Goal: Task Accomplishment & Management: Complete application form

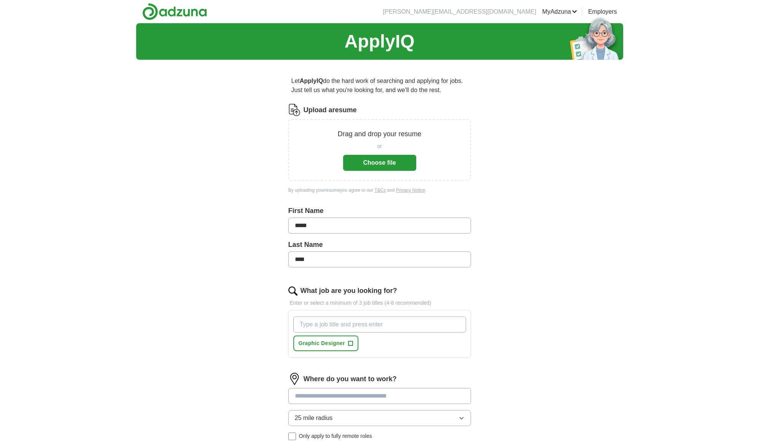
click at [387, 164] on button "Choose file" at bounding box center [379, 163] width 73 height 16
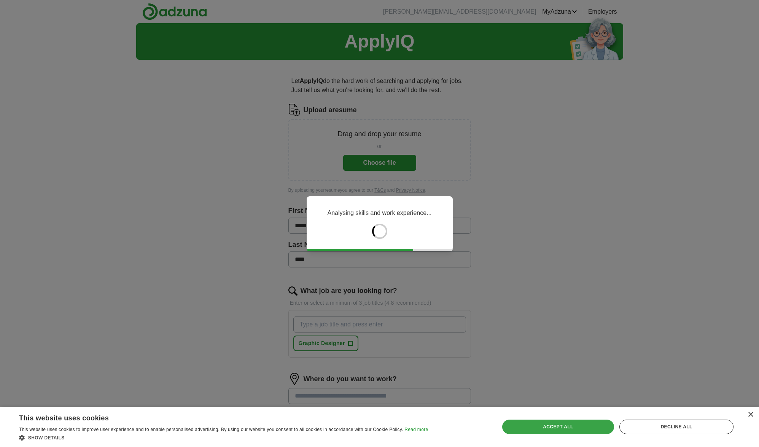
click at [550, 419] on div "Save & Close Accept all Decline all" at bounding box center [618, 427] width 237 height 18
click at [549, 426] on div "Accept all" at bounding box center [558, 427] width 112 height 14
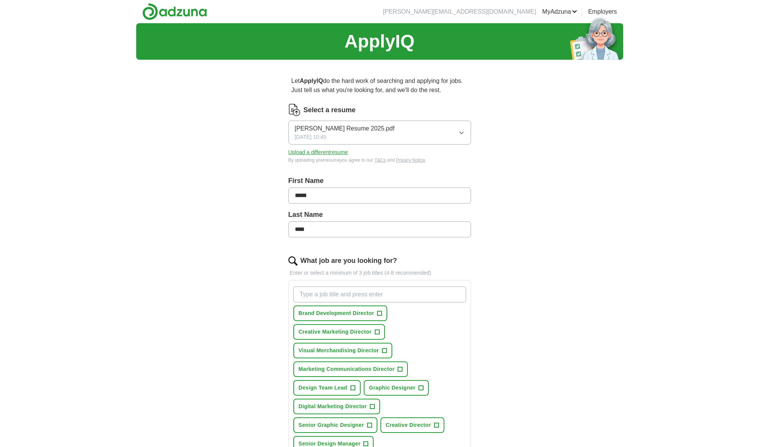
scroll to position [34, 0]
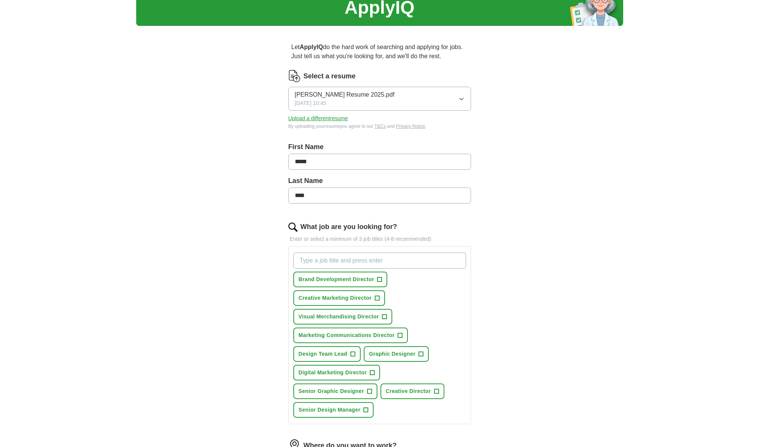
click at [340, 317] on span "Visual Merchandising Director" at bounding box center [339, 317] width 80 height 8
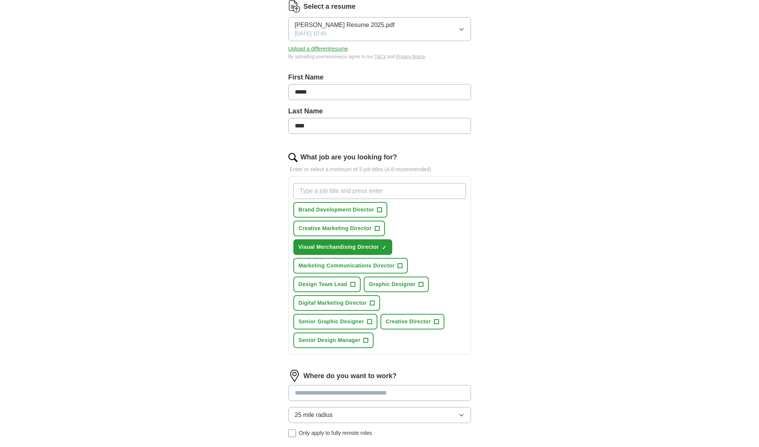
scroll to position [105, 0]
click at [332, 285] on span "Design Team Lead" at bounding box center [323, 283] width 49 height 8
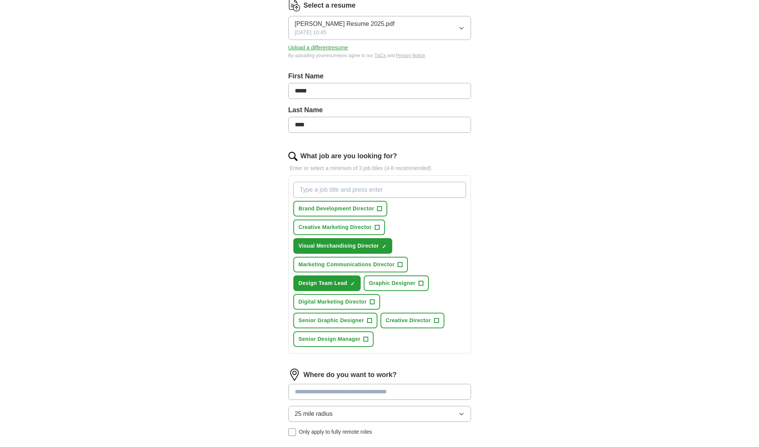
click at [380, 283] on span "Graphic Designer" at bounding box center [392, 283] width 46 height 8
click at [413, 322] on span "Creative Director" at bounding box center [408, 321] width 45 height 8
click at [342, 320] on span "Senior Graphic Designer" at bounding box center [331, 321] width 65 height 8
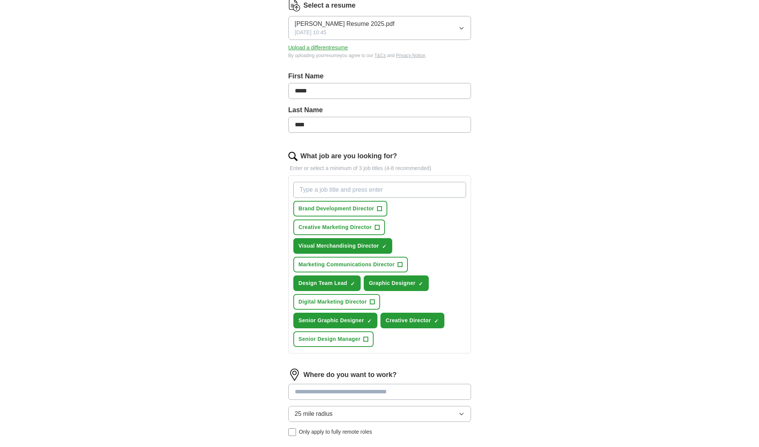
click at [324, 340] on span "Senior Design Manager" at bounding box center [330, 339] width 62 height 8
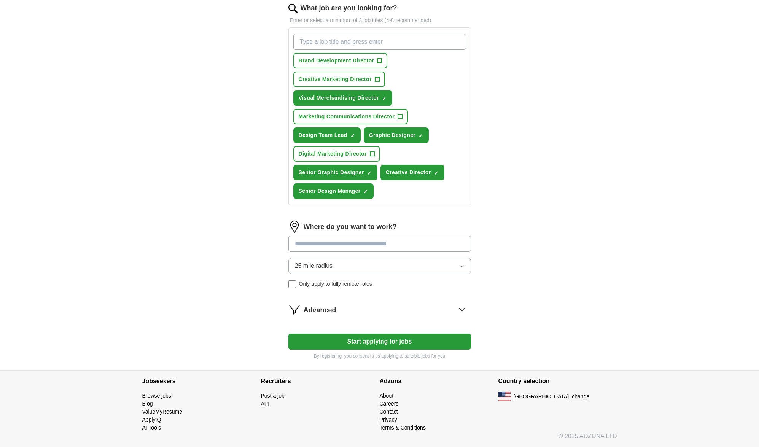
scroll to position [253, 0]
click at [377, 245] on input at bounding box center [379, 244] width 183 height 16
click at [331, 267] on div "Where do you want to work? 25 mile radius Only apply to fully remote roles" at bounding box center [379, 257] width 183 height 73
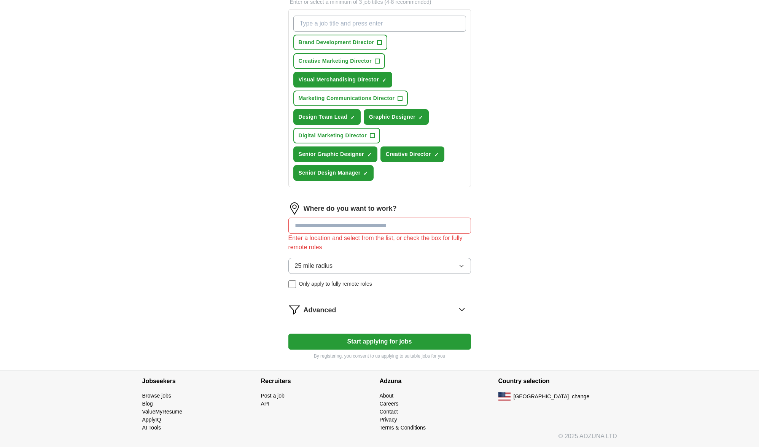
scroll to position [271, 0]
click at [395, 343] on button "Start applying for jobs" at bounding box center [379, 342] width 183 height 16
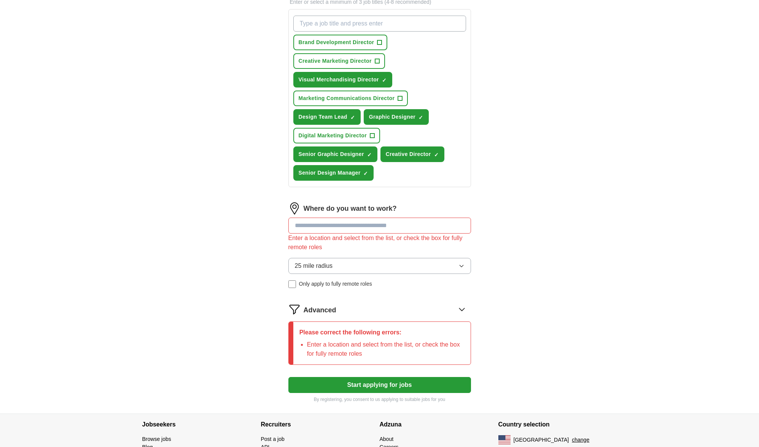
click at [464, 265] on icon "button" at bounding box center [461, 266] width 6 height 6
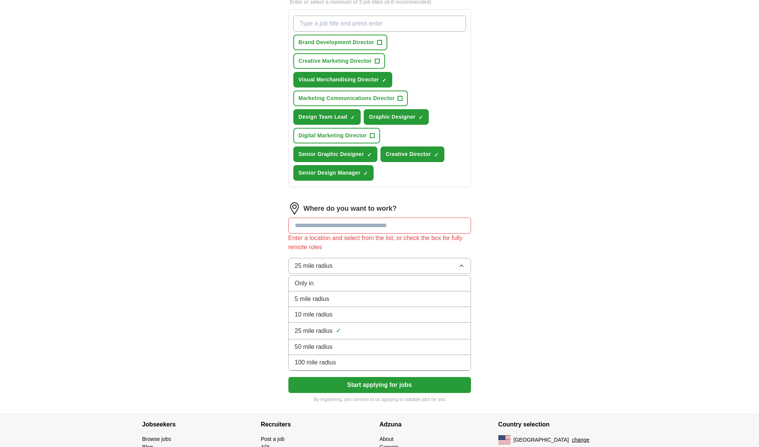
click at [357, 329] on div "25 mile radius ✓" at bounding box center [380, 331] width 170 height 10
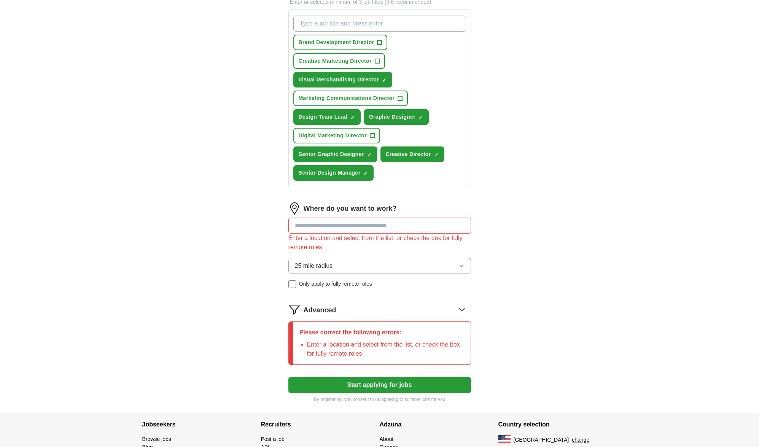
click at [382, 229] on input at bounding box center [379, 226] width 183 height 16
click at [450, 228] on input at bounding box center [379, 226] width 183 height 16
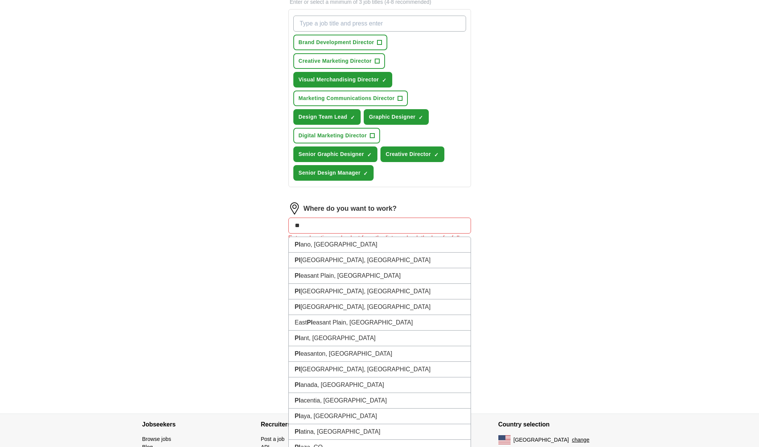
type input "*"
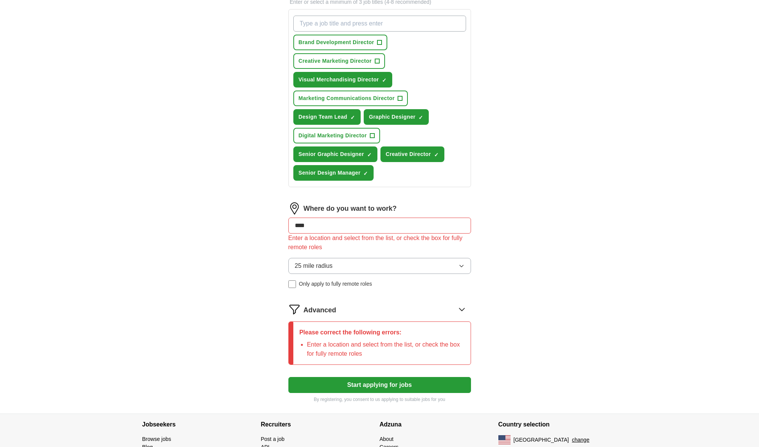
type input "***"
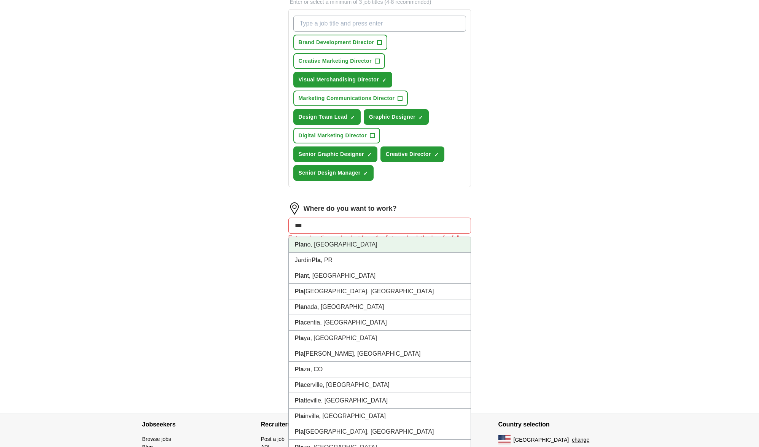
click at [315, 244] on li "[GEOGRAPHIC_DATA], [GEOGRAPHIC_DATA]" at bounding box center [380, 245] width 182 height 16
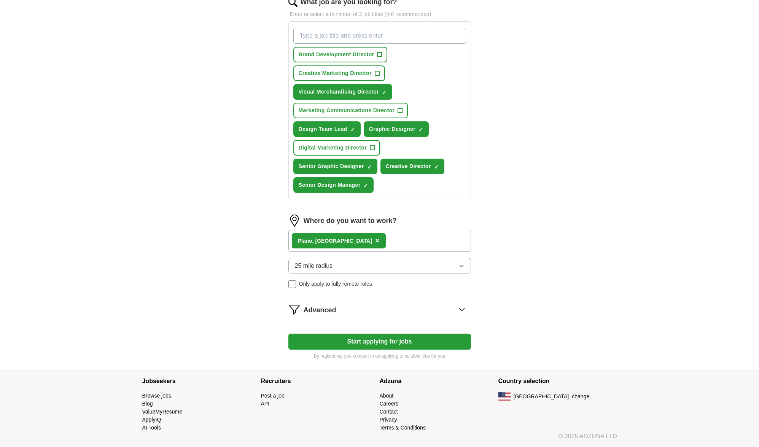
click at [342, 240] on div "Pla no, [GEOGRAPHIC_DATA] ×" at bounding box center [379, 241] width 183 height 22
click at [341, 245] on div "Pla no, [GEOGRAPHIC_DATA] ×" at bounding box center [379, 241] width 183 height 22
click at [343, 243] on div "Pla no, [GEOGRAPHIC_DATA] ×" at bounding box center [379, 241] width 183 height 22
click at [344, 243] on div "Pla no, [GEOGRAPHIC_DATA] ×" at bounding box center [379, 241] width 183 height 22
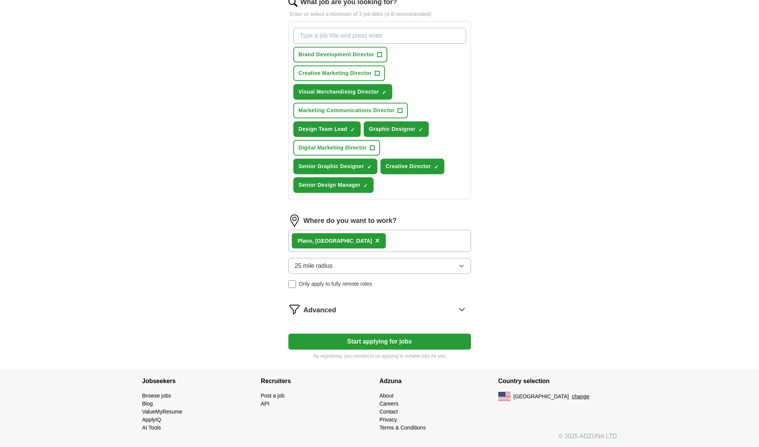
click at [343, 243] on div "Pla no, [GEOGRAPHIC_DATA] ×" at bounding box center [379, 241] width 183 height 22
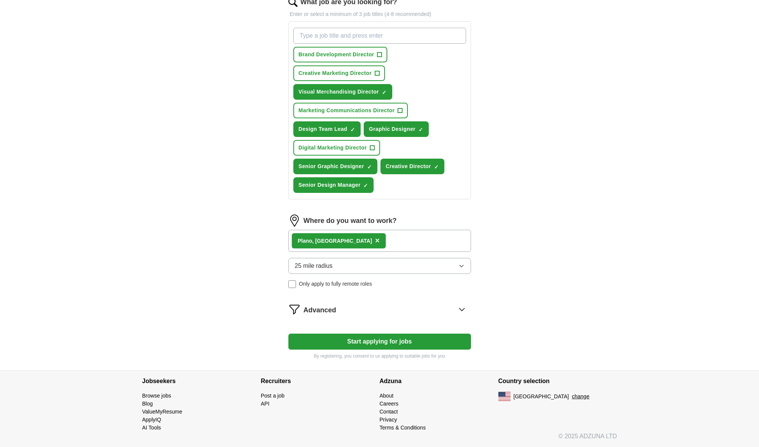
click at [343, 243] on div "Pla no, [GEOGRAPHIC_DATA] ×" at bounding box center [379, 241] width 183 height 22
click at [307, 240] on div "[GEOGRAPHIC_DATA], [GEOGRAPHIC_DATA]" at bounding box center [335, 241] width 75 height 8
click at [341, 240] on div "Pla no, [GEOGRAPHIC_DATA] ×" at bounding box center [379, 241] width 183 height 22
click at [375, 240] on span "×" at bounding box center [377, 240] width 5 height 8
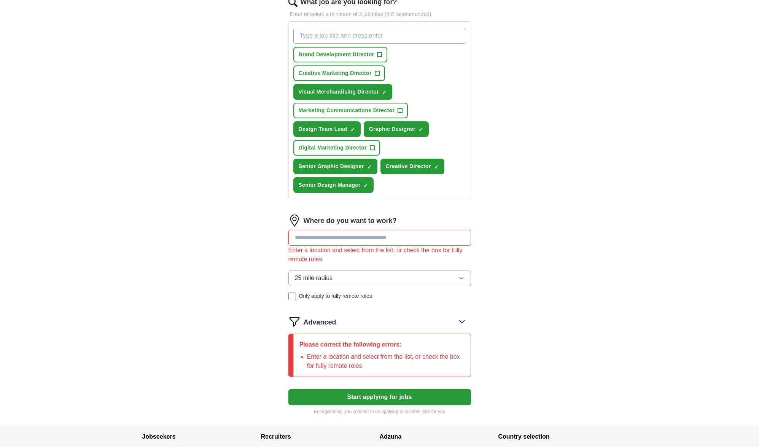
click at [311, 238] on input at bounding box center [379, 238] width 183 height 16
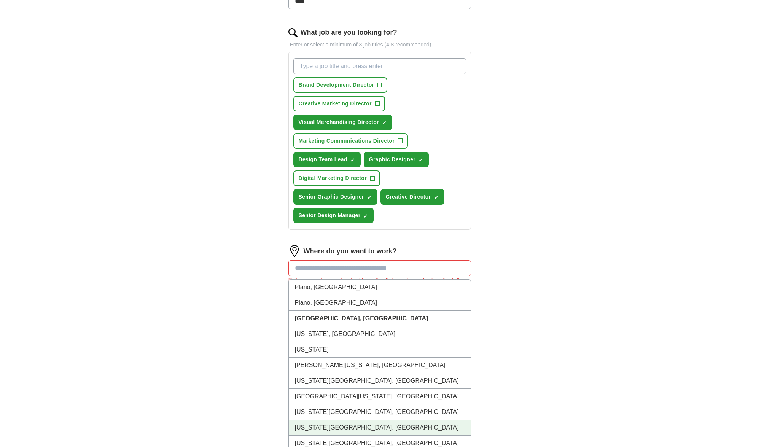
scroll to position [224, 0]
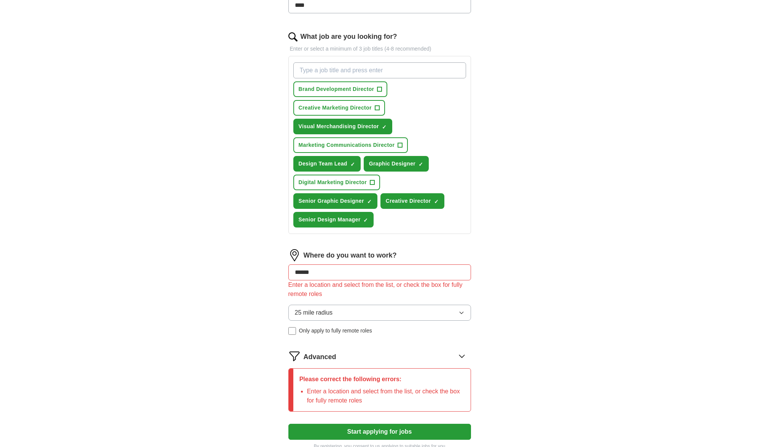
type input "*******"
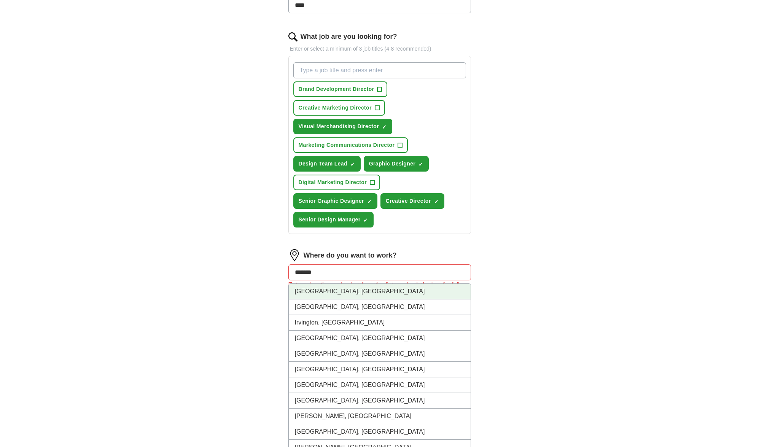
click at [328, 291] on li "[GEOGRAPHIC_DATA], [GEOGRAPHIC_DATA]" at bounding box center [380, 292] width 182 height 16
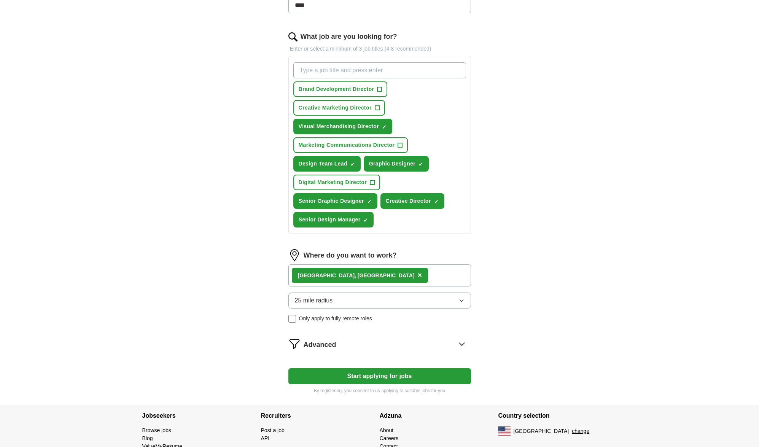
click at [331, 275] on div "[GEOGRAPHIC_DATA], [GEOGRAPHIC_DATA] ×" at bounding box center [360, 275] width 137 height 15
click at [417, 276] on span "×" at bounding box center [419, 275] width 5 height 8
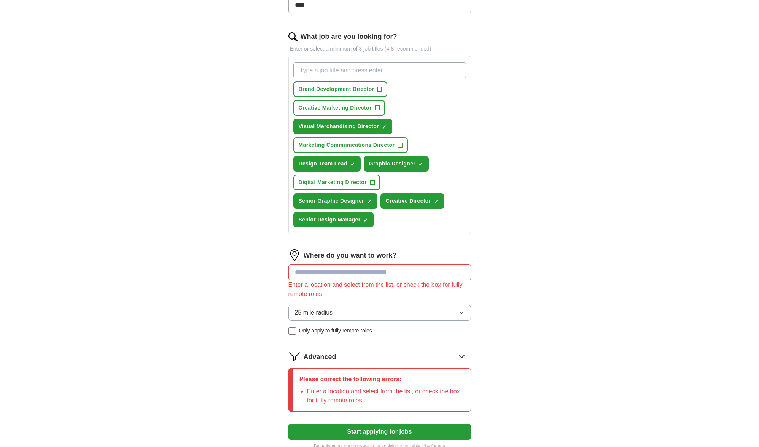
click at [307, 274] on input at bounding box center [379, 272] width 183 height 16
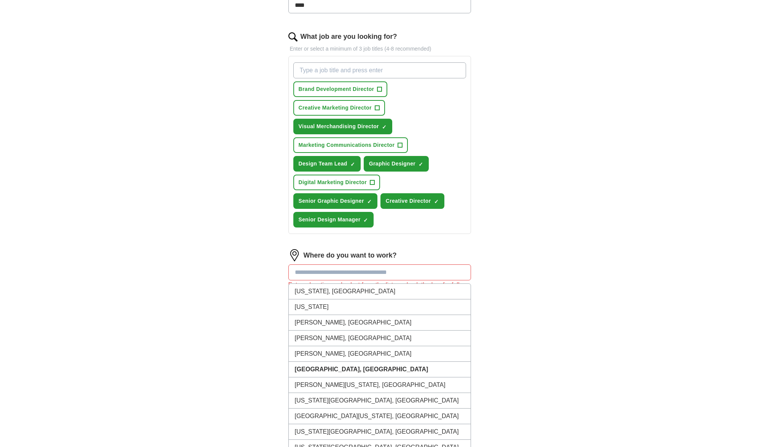
click at [306, 274] on input at bounding box center [379, 272] width 183 height 16
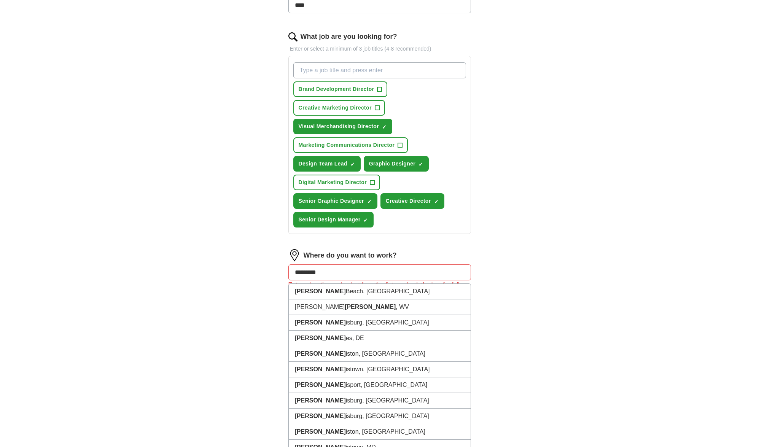
type input "**********"
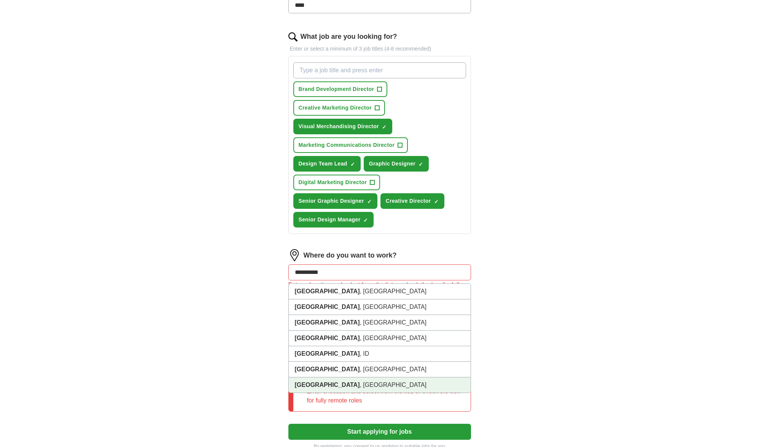
click at [305, 388] on strong "[GEOGRAPHIC_DATA]" at bounding box center [327, 385] width 65 height 6
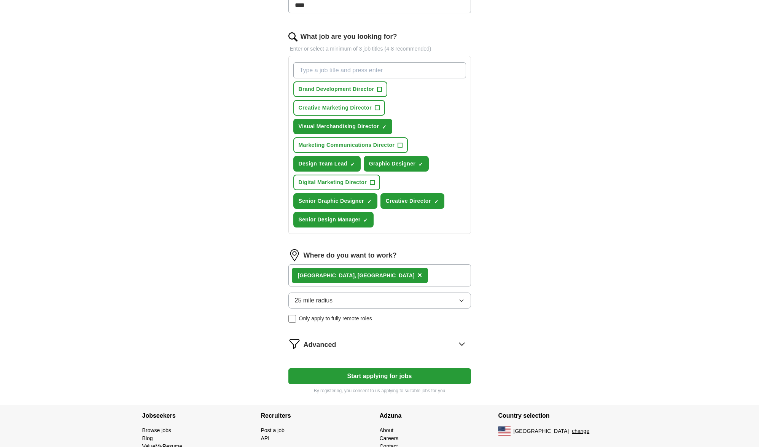
click at [356, 376] on button "Start applying for jobs" at bounding box center [379, 376] width 183 height 16
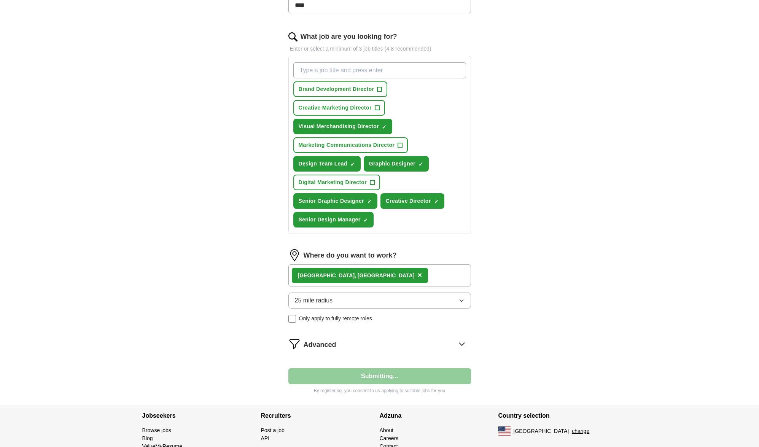
select select "**"
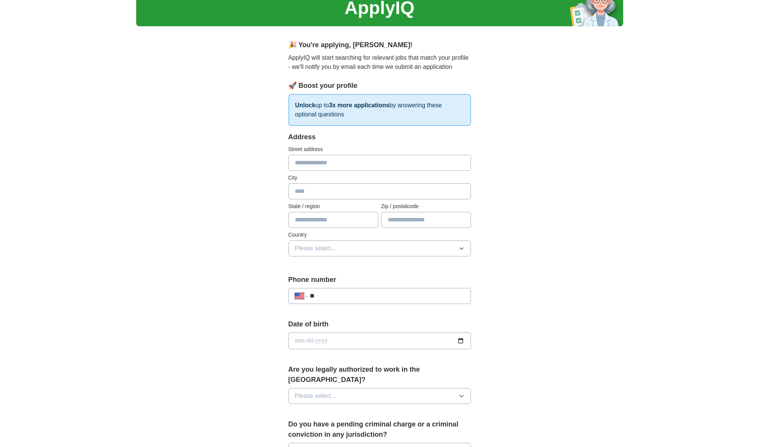
scroll to position [0, 0]
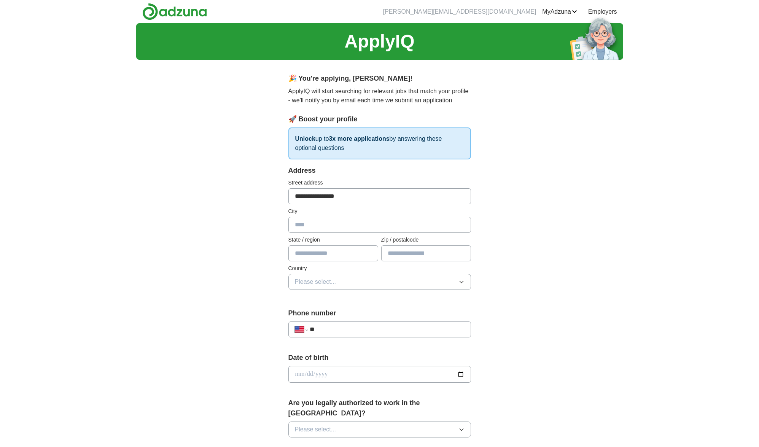
click at [333, 198] on input "**********" at bounding box center [379, 196] width 183 height 16
type input "**********"
type input "******"
type input "**"
type input "*****"
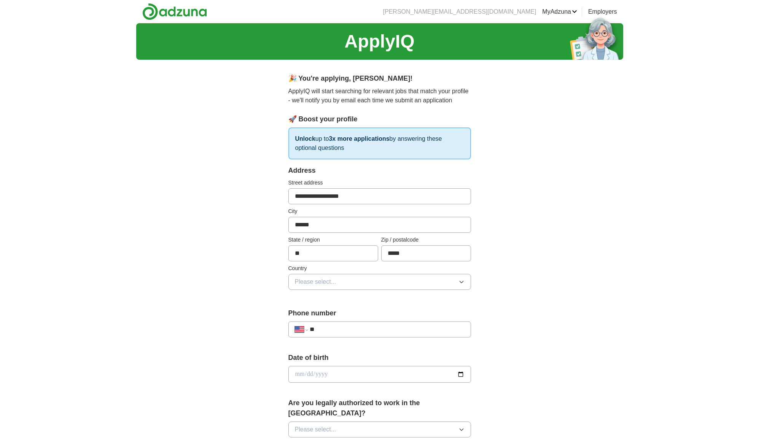
click at [321, 281] on span "Please select..." at bounding box center [315, 281] width 41 height 9
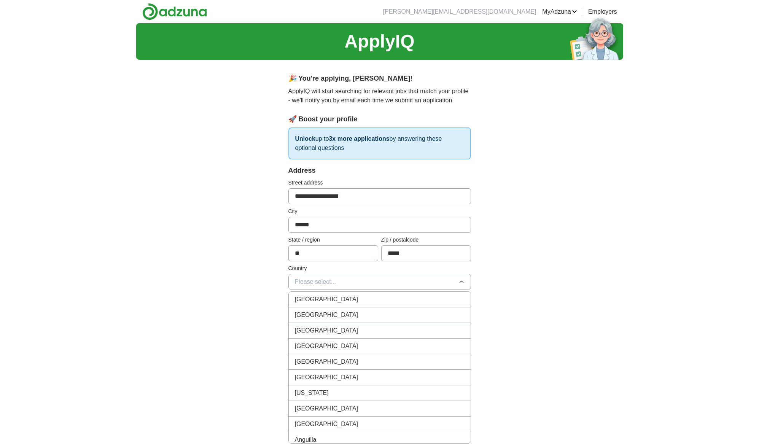
drag, startPoint x: 323, startPoint y: 314, endPoint x: 330, endPoint y: 313, distance: 6.9
click at [323, 313] on span "[GEOGRAPHIC_DATA]" at bounding box center [327, 314] width 64 height 9
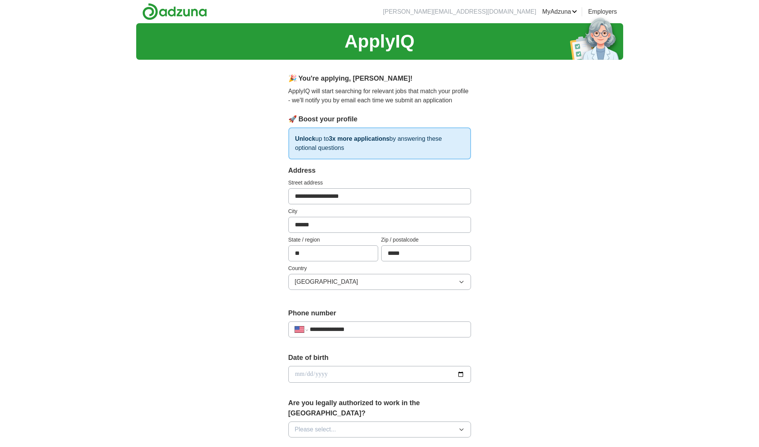
type input "**********"
click at [304, 377] on input "date" at bounding box center [379, 374] width 183 height 17
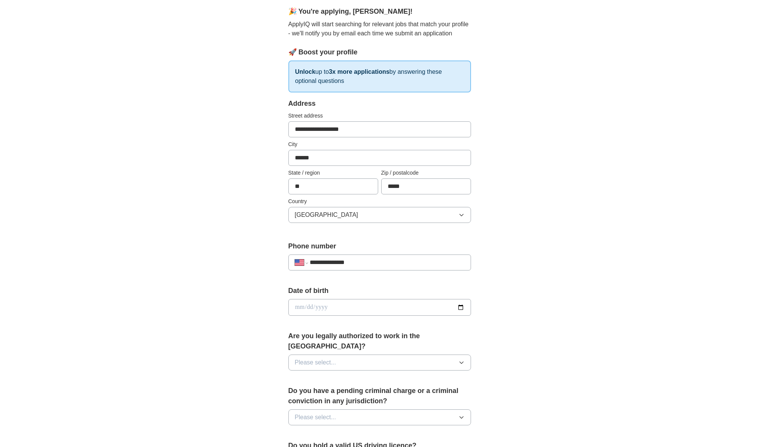
scroll to position [88, 0]
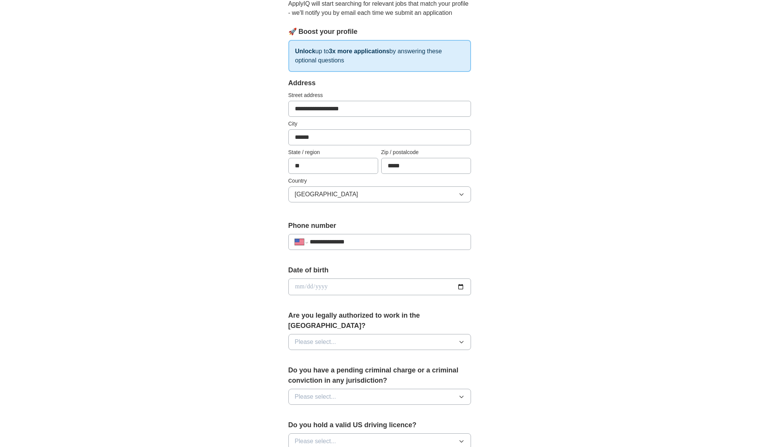
click at [337, 285] on input "date" at bounding box center [379, 286] width 183 height 17
click at [322, 288] on input "**********" at bounding box center [379, 286] width 183 height 17
click at [298, 288] on input "**********" at bounding box center [379, 286] width 183 height 17
type input "**********"
click at [526, 285] on div "**********" at bounding box center [379, 282] width 487 height 693
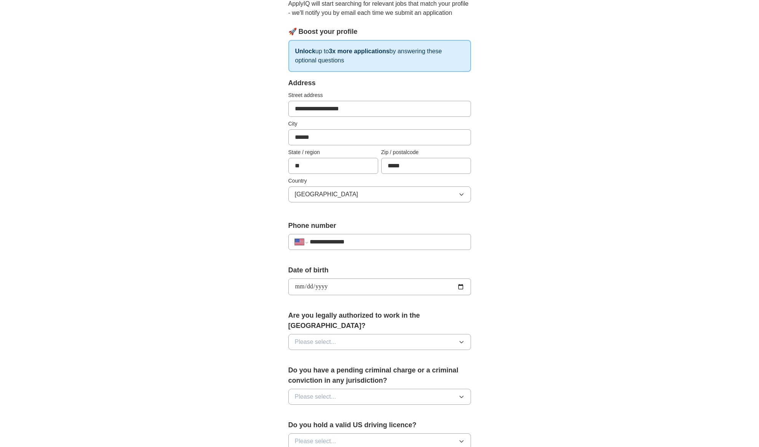
click at [377, 336] on button "Please select..." at bounding box center [379, 342] width 183 height 16
click at [321, 355] on div "Yes" at bounding box center [380, 359] width 170 height 9
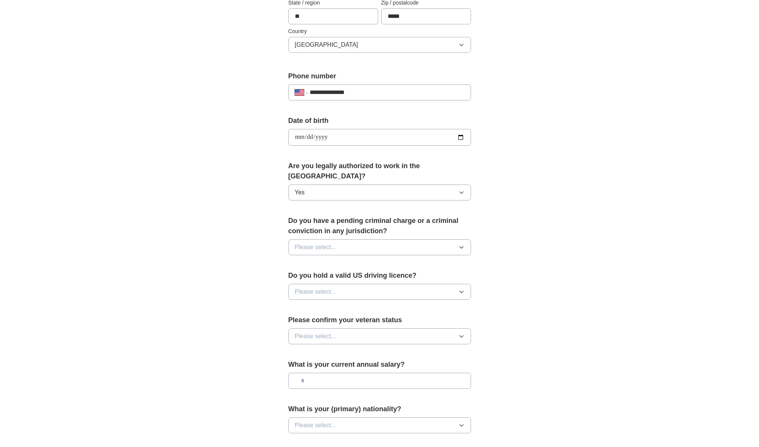
scroll to position [245, 0]
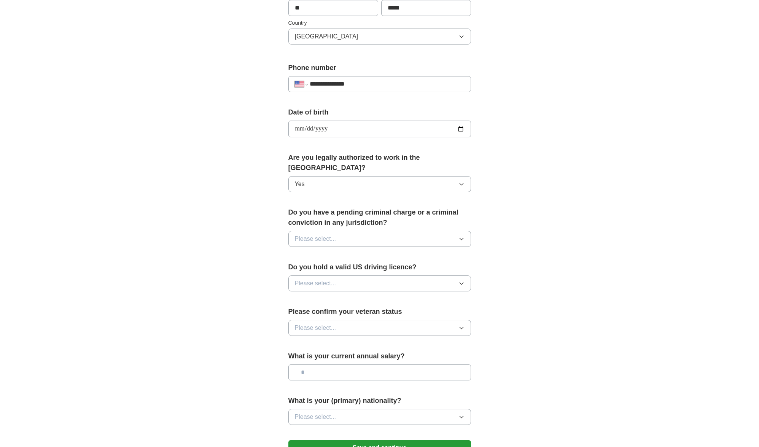
click at [363, 231] on button "Please select..." at bounding box center [379, 239] width 183 height 16
click at [325, 267] on div "No" at bounding box center [380, 271] width 170 height 9
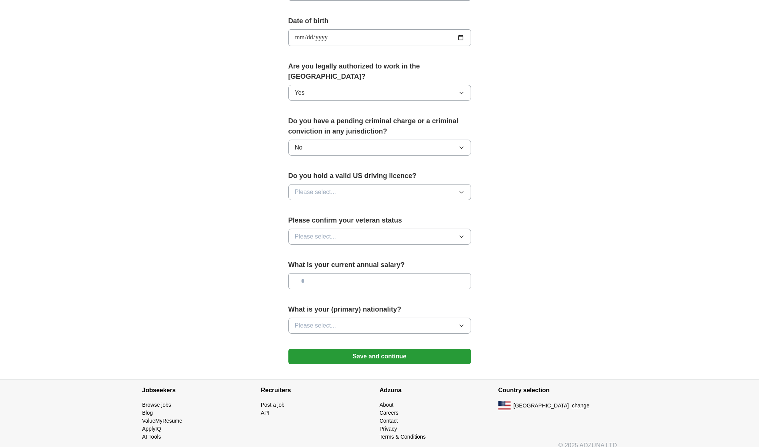
scroll to position [336, 0]
click at [394, 185] on button "Please select..." at bounding box center [379, 193] width 183 height 16
click at [323, 205] on div "Yes" at bounding box center [380, 209] width 170 height 9
click at [404, 229] on button "Please select..." at bounding box center [379, 237] width 183 height 16
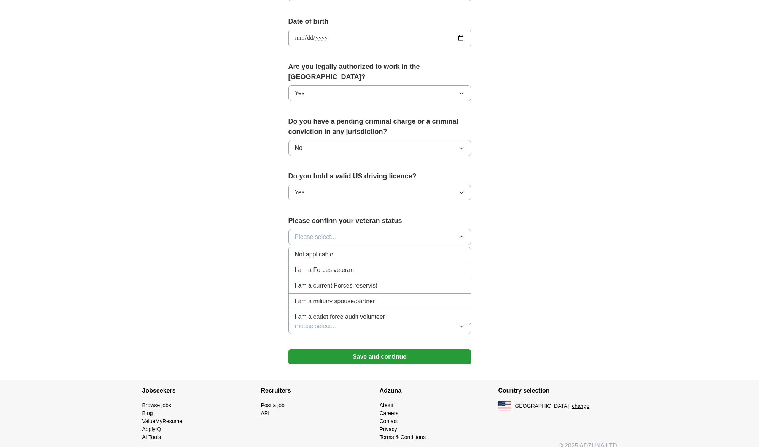
click at [310, 250] on span "Not applicable" at bounding box center [314, 254] width 38 height 9
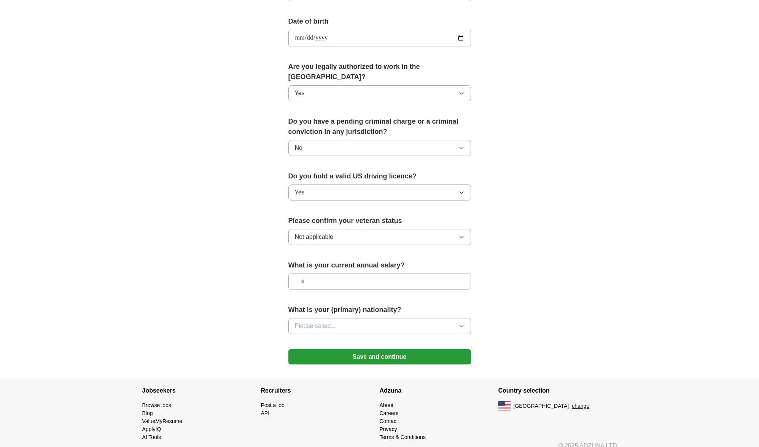
click at [376, 319] on button "Please select..." at bounding box center [379, 326] width 183 height 16
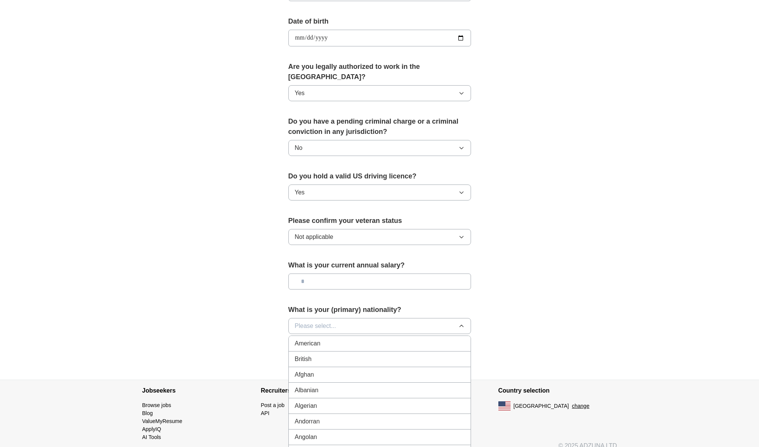
click at [334, 339] on div "American" at bounding box center [380, 343] width 170 height 9
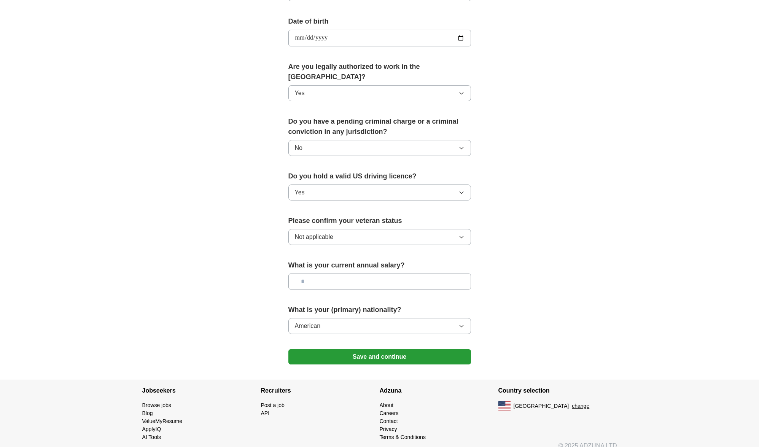
click at [321, 274] on input "text" at bounding box center [379, 282] width 183 height 16
type input "*******"
click at [428, 350] on button "Save and continue" at bounding box center [379, 356] width 183 height 15
